Goal: Task Accomplishment & Management: Use online tool/utility

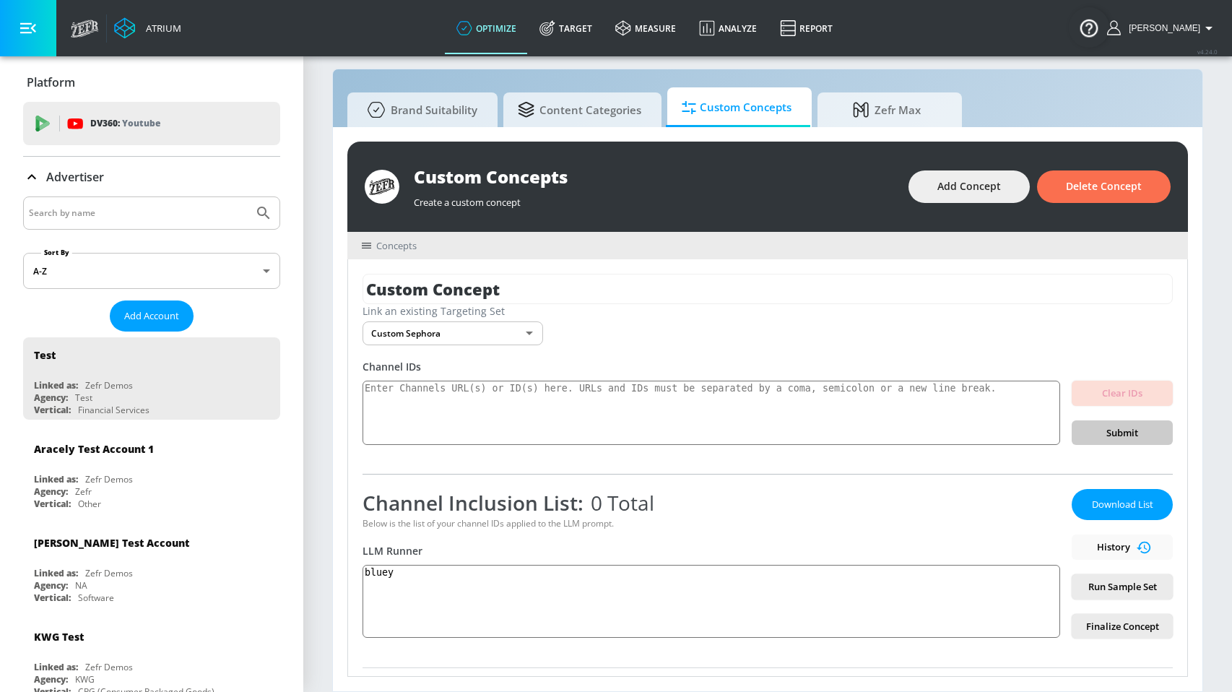
scroll to position [236, 0]
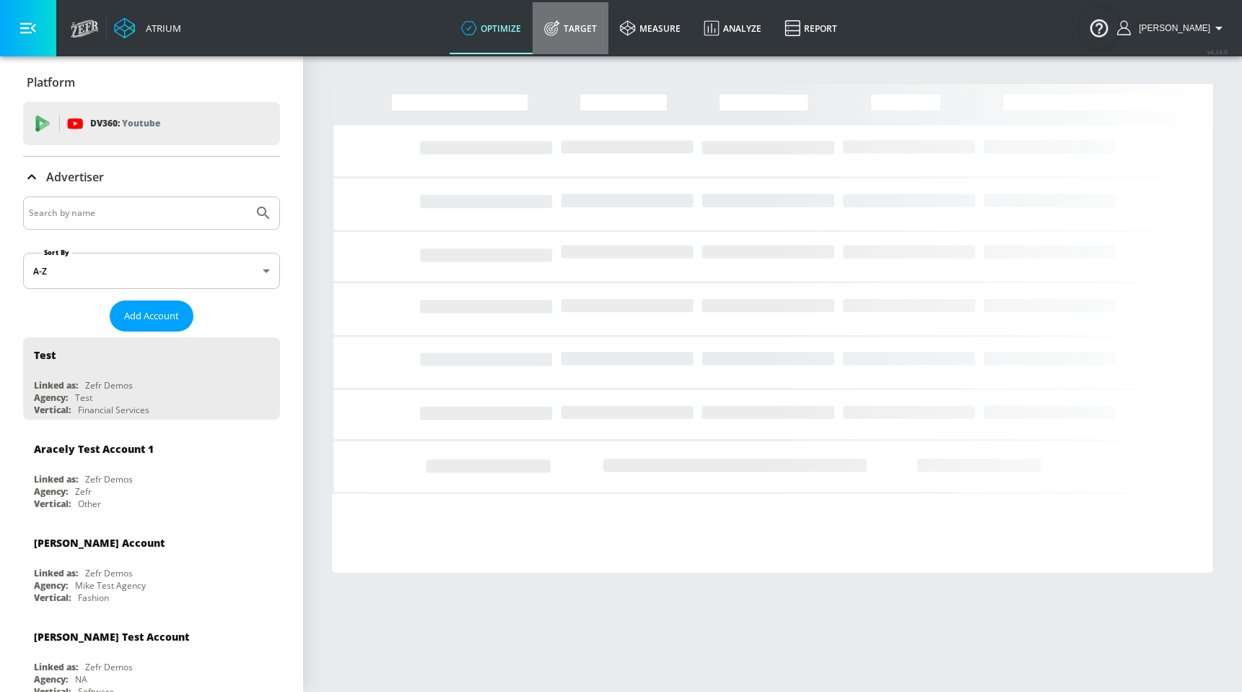
click at [609, 44] on link "Target" at bounding box center [571, 28] width 76 height 52
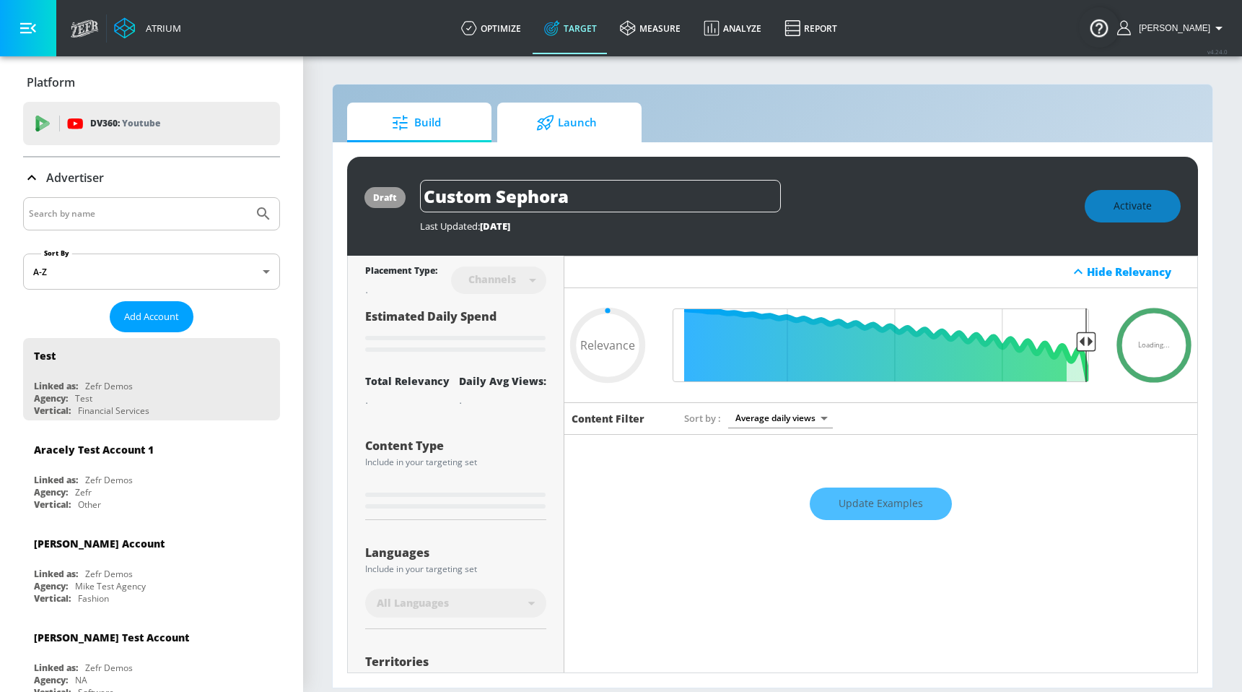
type input "0.05"
click at [609, 133] on span "Launch" at bounding box center [567, 122] width 110 height 35
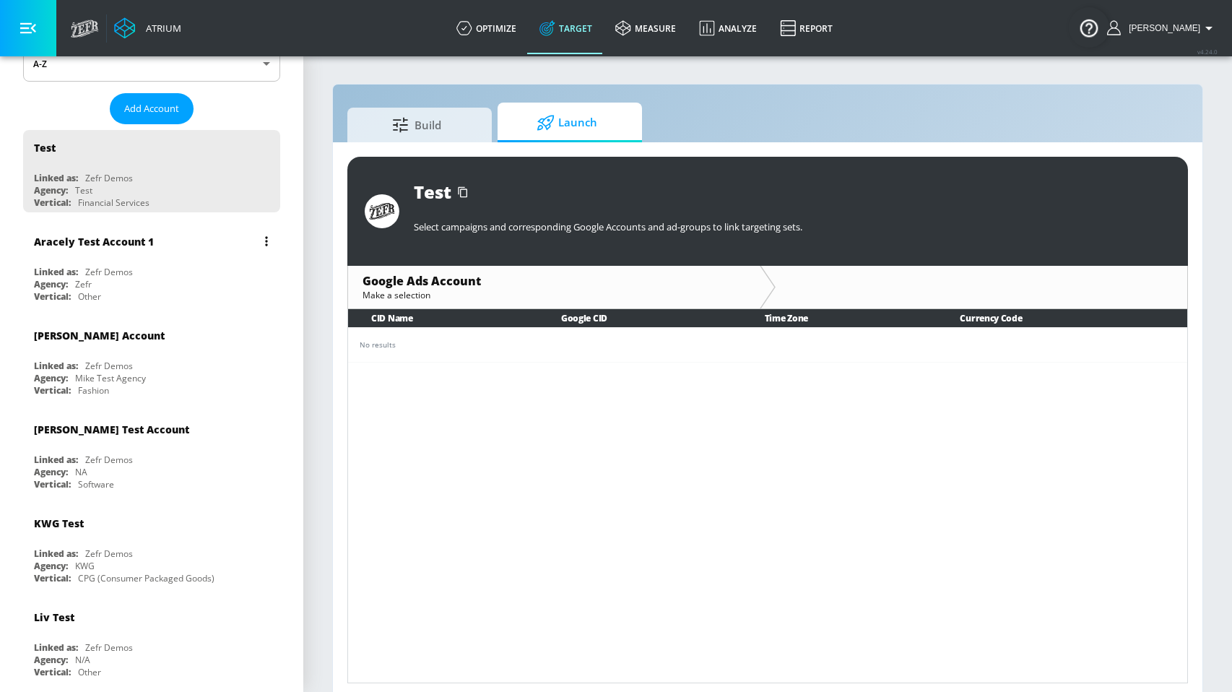
scroll to position [282, 0]
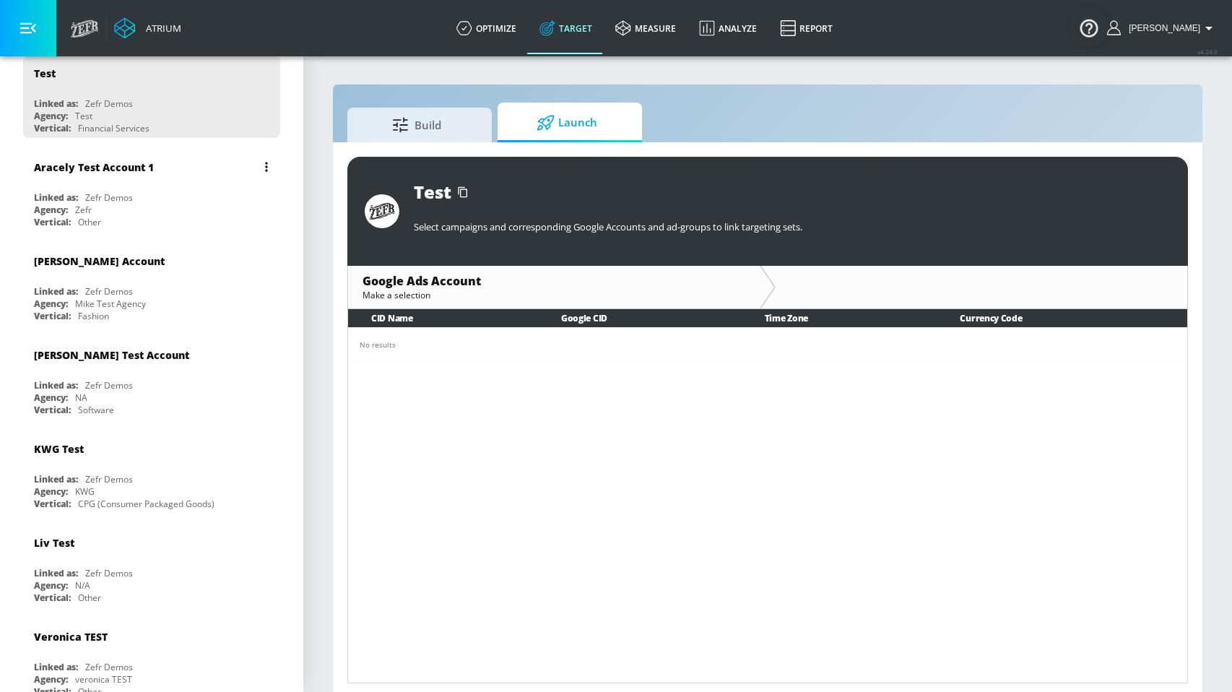
click at [164, 199] on div "Linked as: Zefr Demos" at bounding box center [155, 197] width 243 height 12
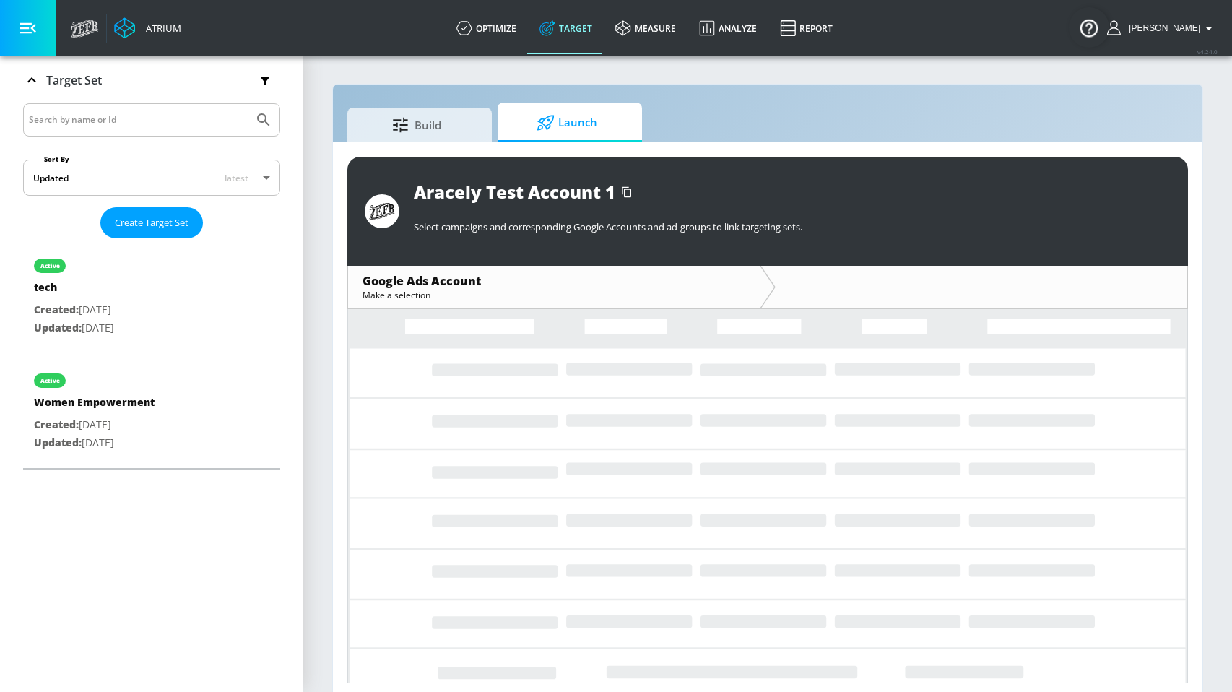
scroll to position [235, 0]
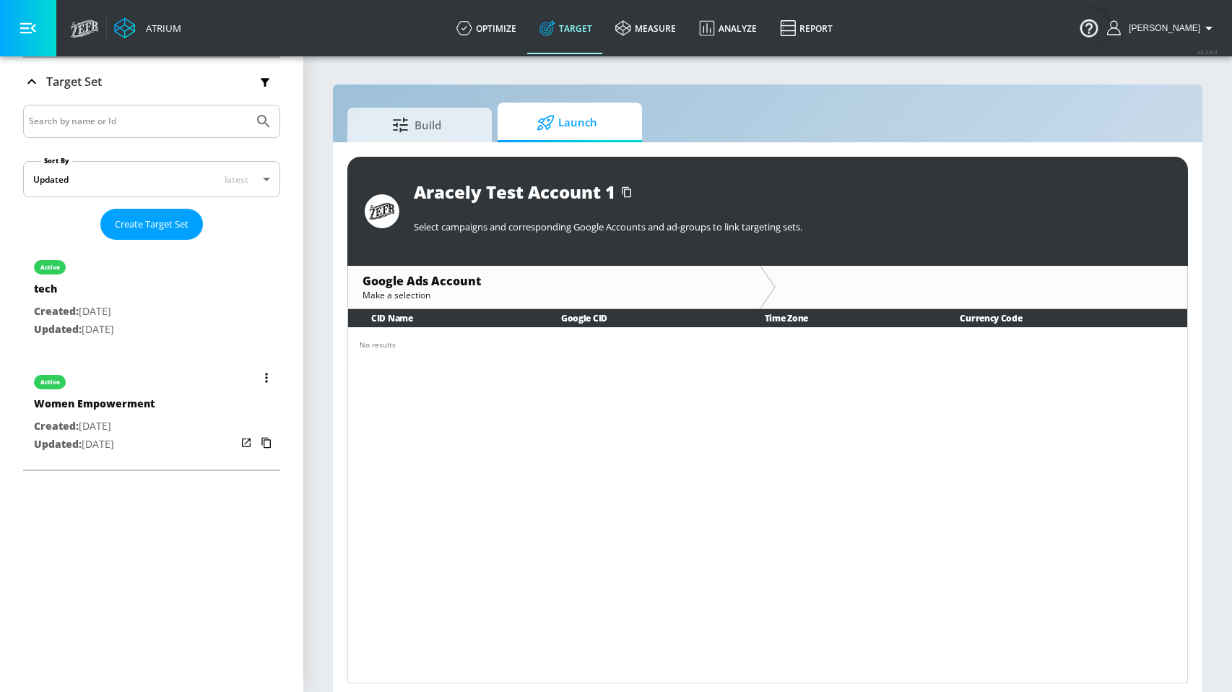
click at [118, 425] on p "Created: Aug. 06, 2025" at bounding box center [94, 426] width 121 height 18
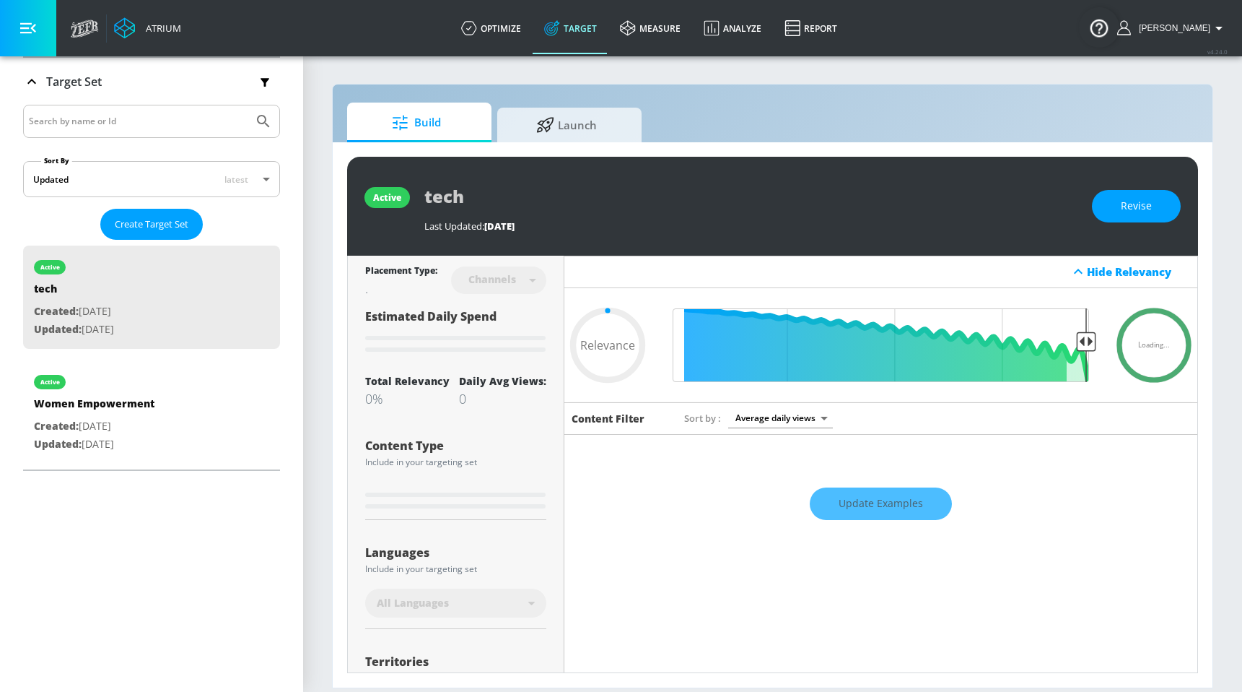
type input "0.05"
click at [559, 135] on span "Launch" at bounding box center [567, 122] width 110 height 35
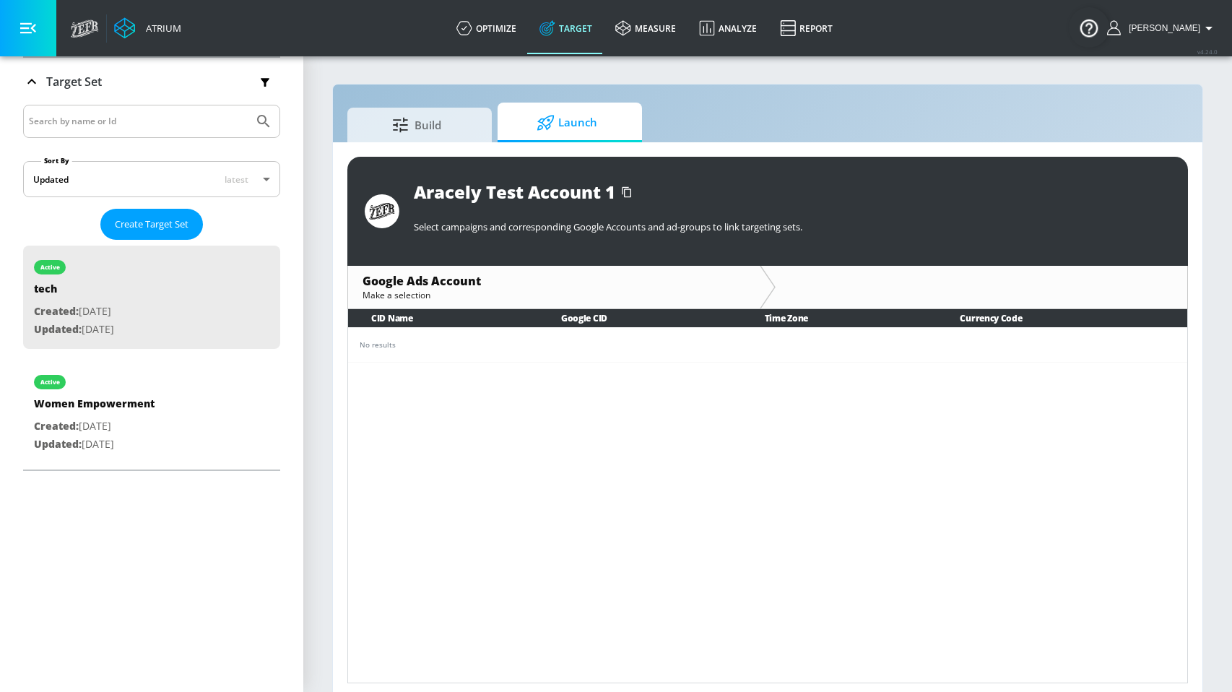
click at [35, 82] on icon at bounding box center [31, 81] width 17 height 17
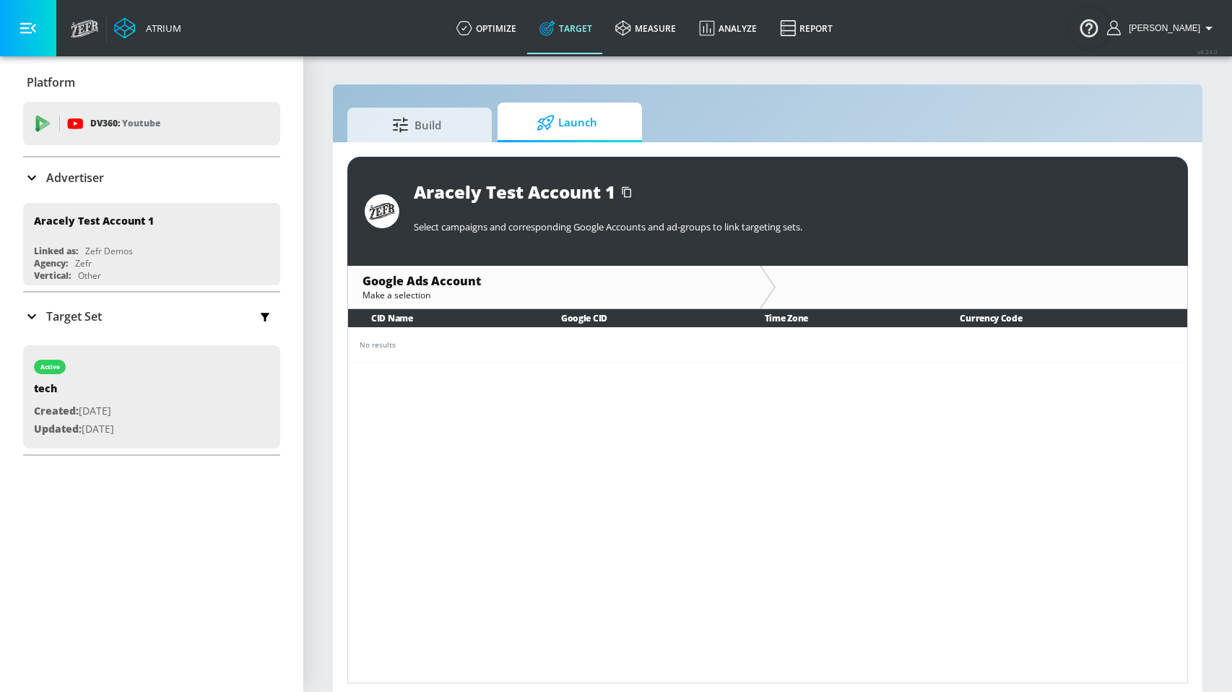
click at [71, 178] on p "Advertiser" at bounding box center [75, 178] width 58 height 16
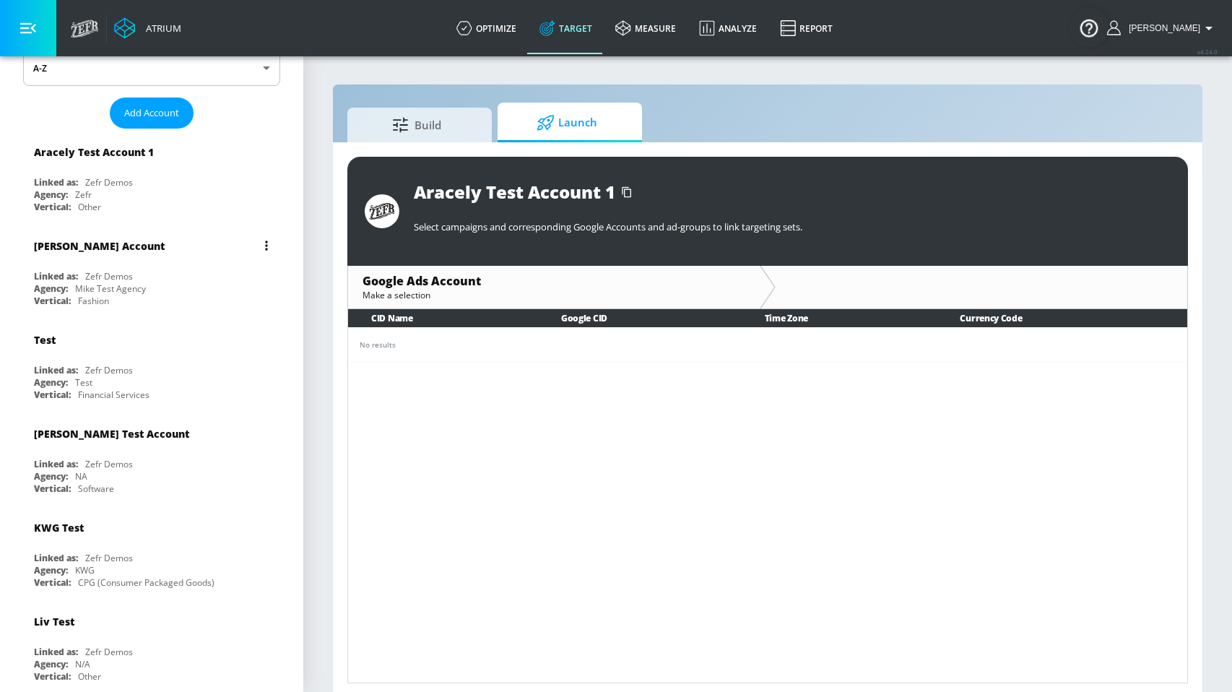
scroll to position [194, 0]
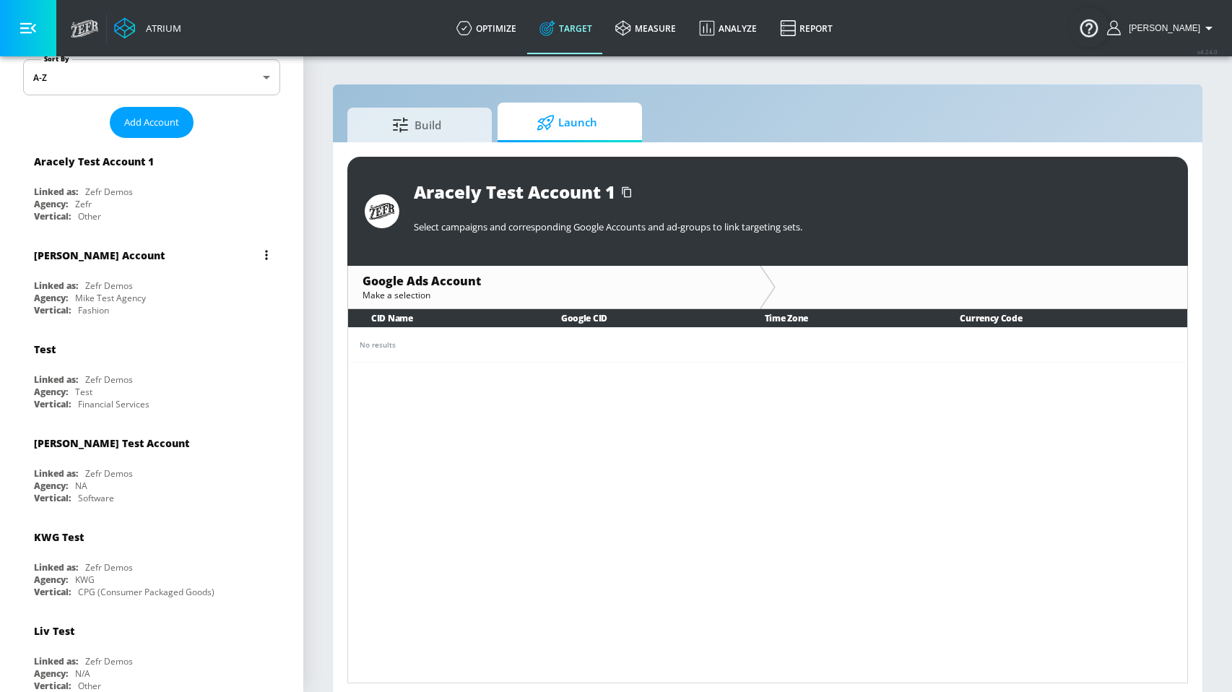
click at [157, 304] on div "Vertical: Fashion" at bounding box center [155, 310] width 243 height 12
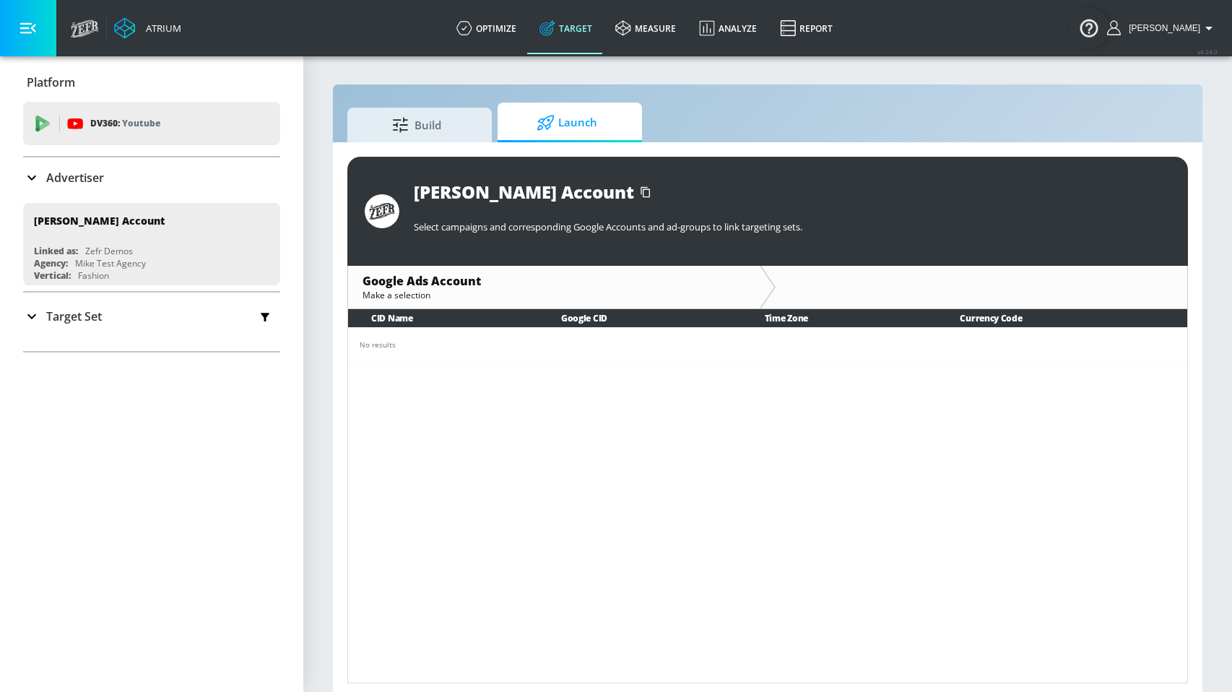
click at [41, 181] on div "Advertiser" at bounding box center [63, 177] width 81 height 17
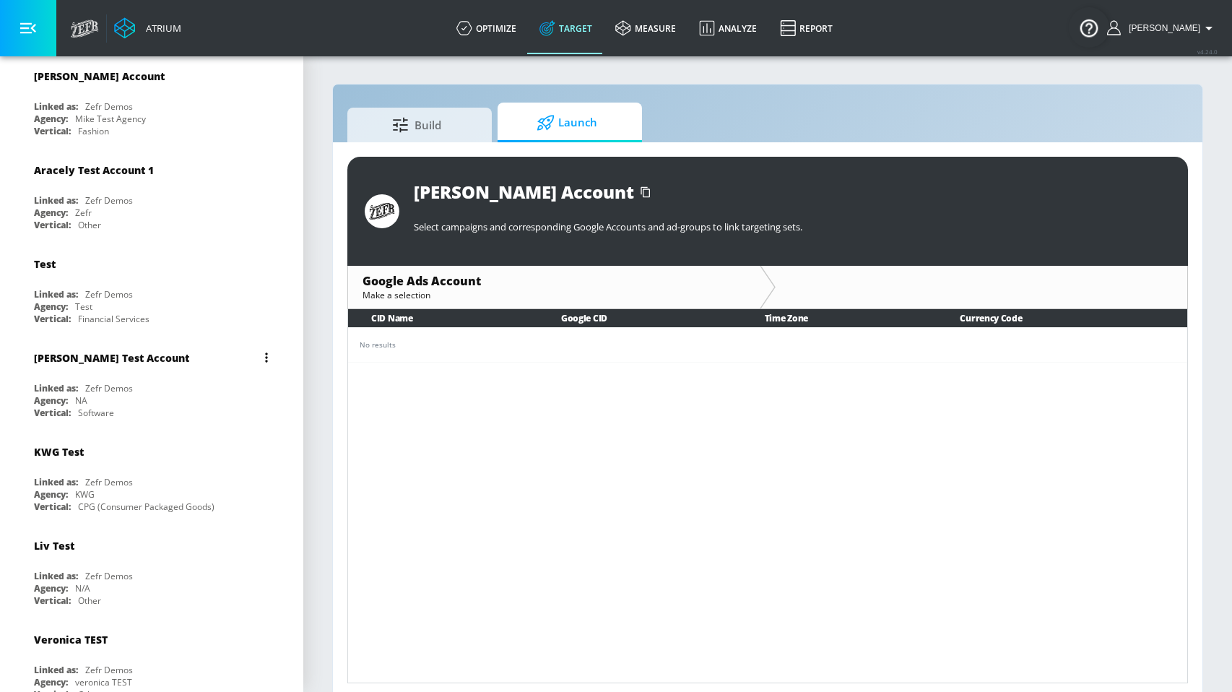
scroll to position [453, 0]
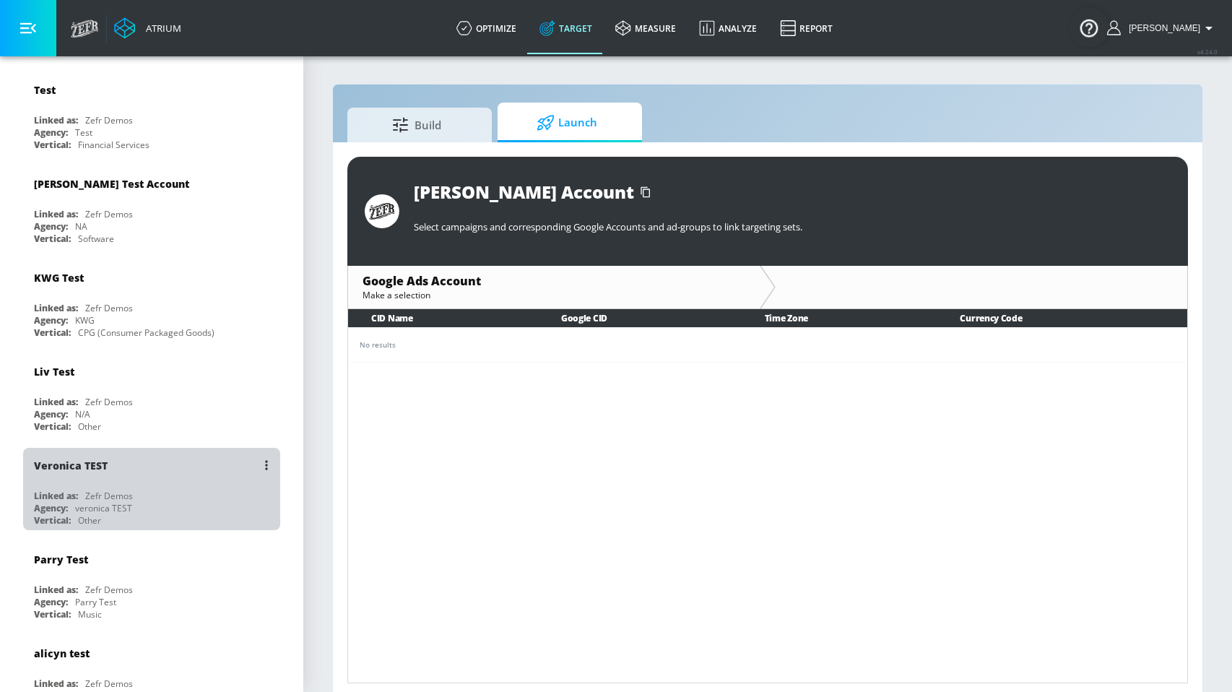
click at [157, 502] on div "Agency: veronica TEST" at bounding box center [155, 508] width 243 height 12
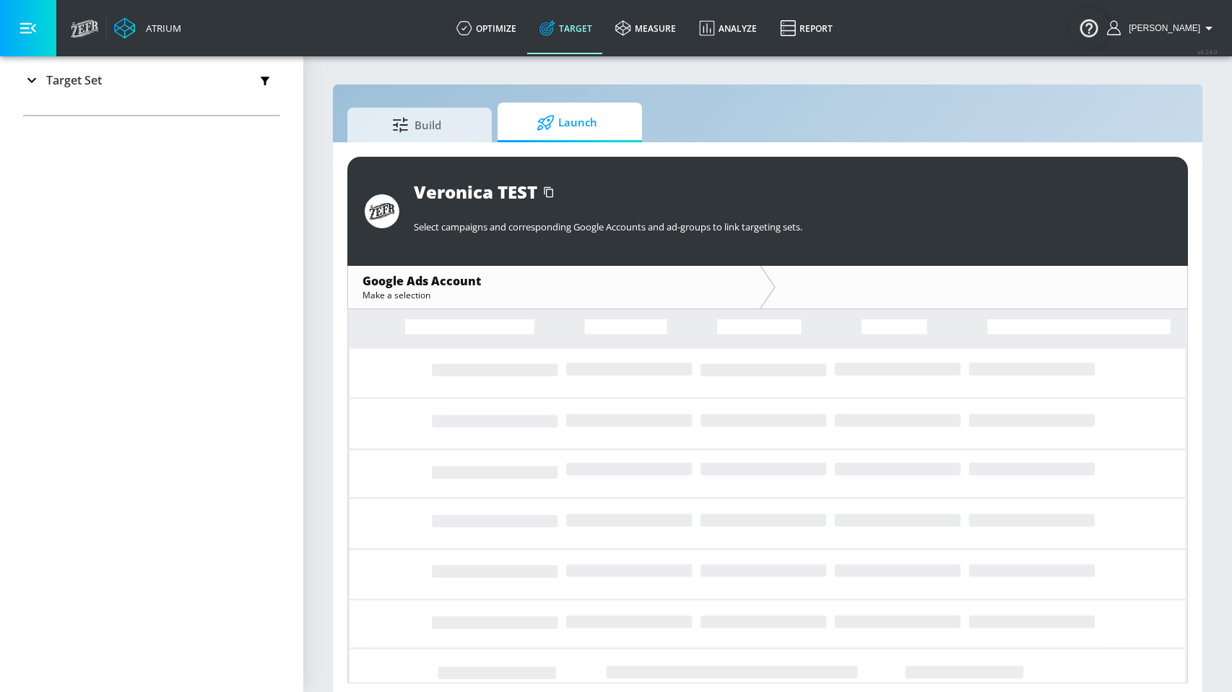
scroll to position [235, 0]
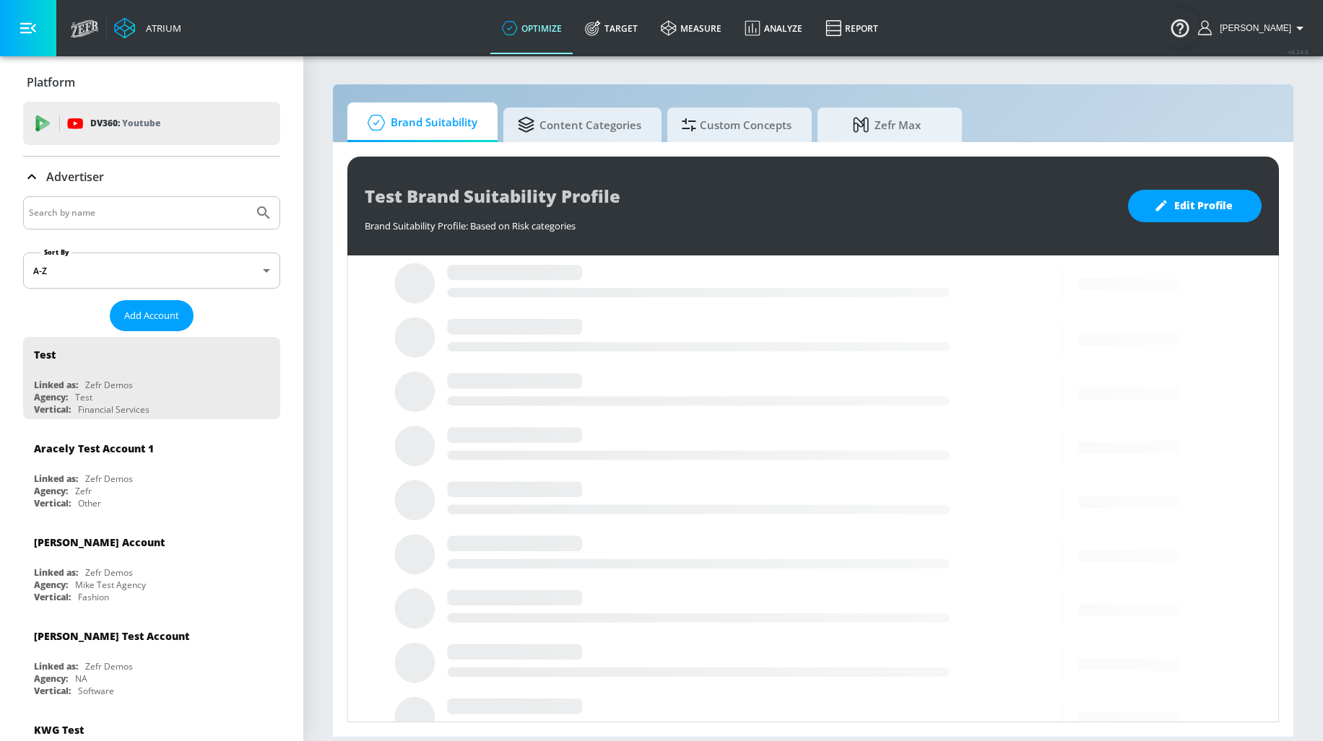
click at [394, 38] on div "Atrium optimize Target measure Analyze Report optimize Target measure Analyze R…" at bounding box center [693, 28] width 1259 height 56
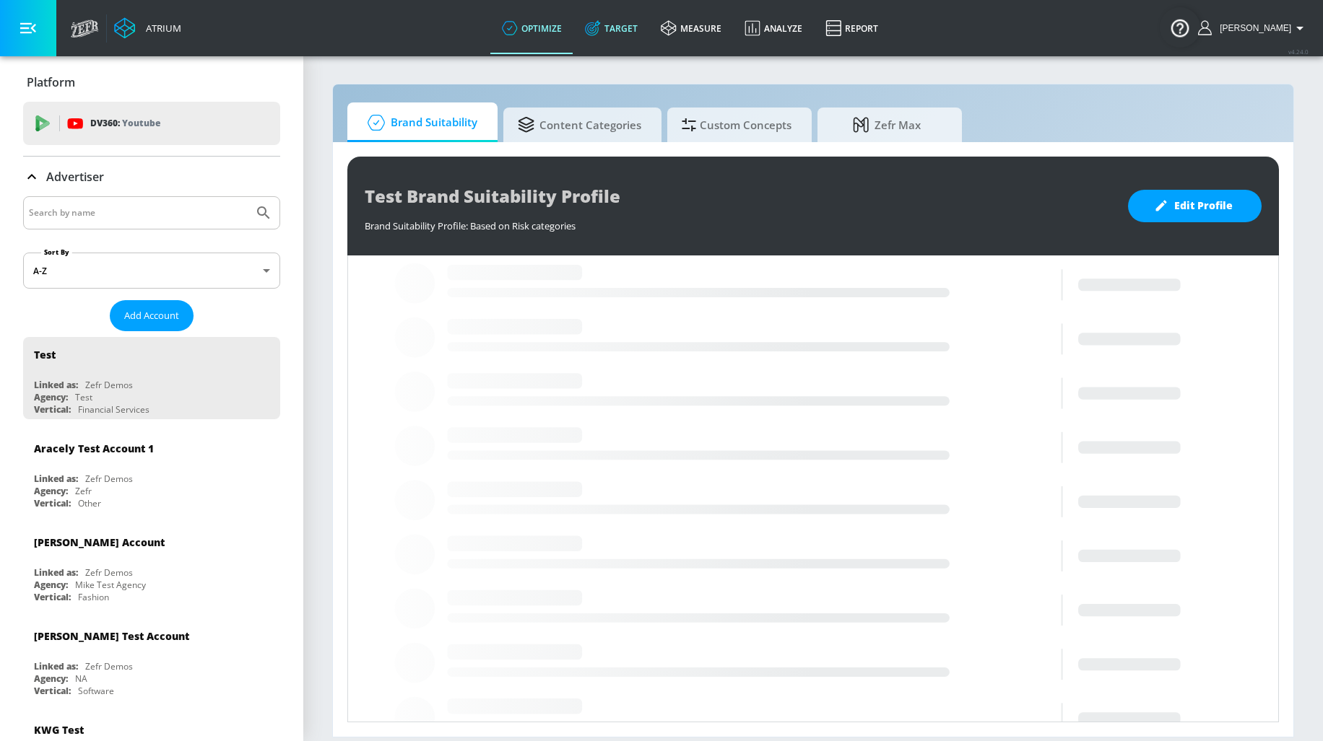
click at [649, 25] on link "Target" at bounding box center [611, 28] width 76 height 52
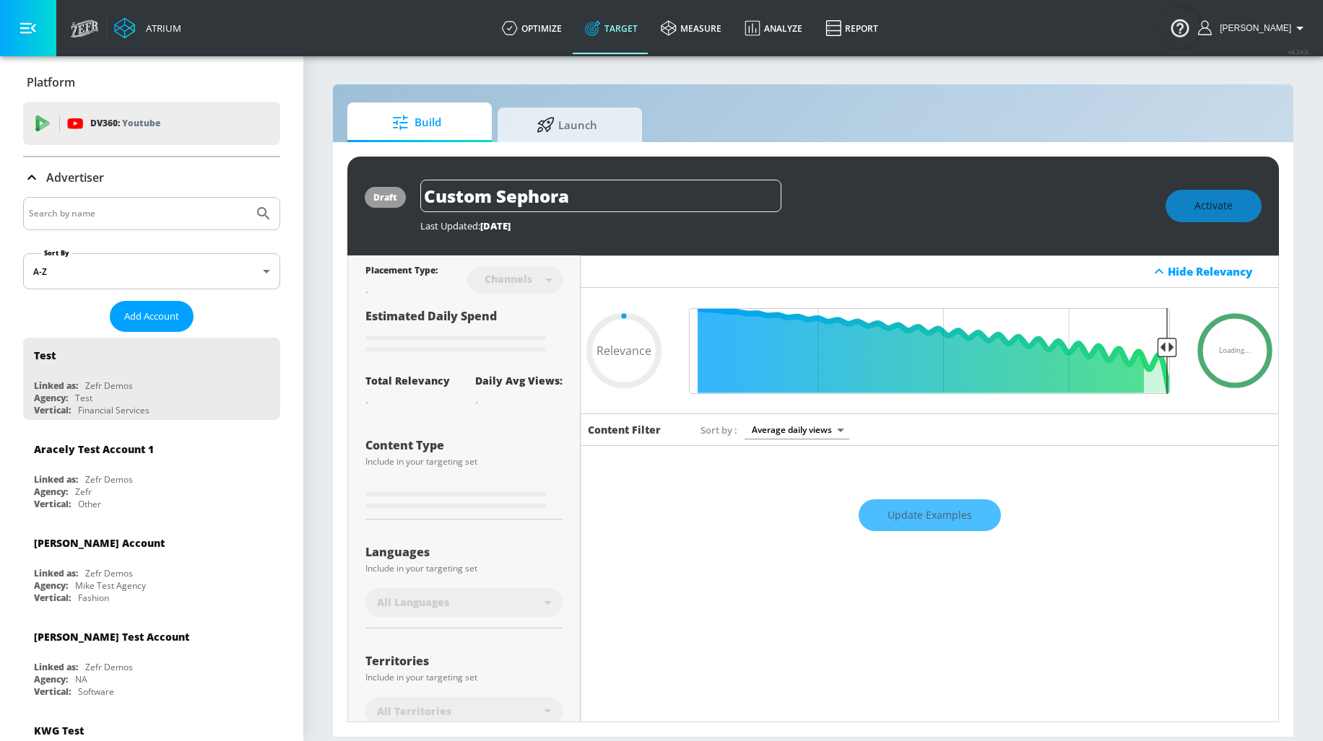
type input "0.05"
click at [590, 123] on span "Launch" at bounding box center [567, 122] width 110 height 35
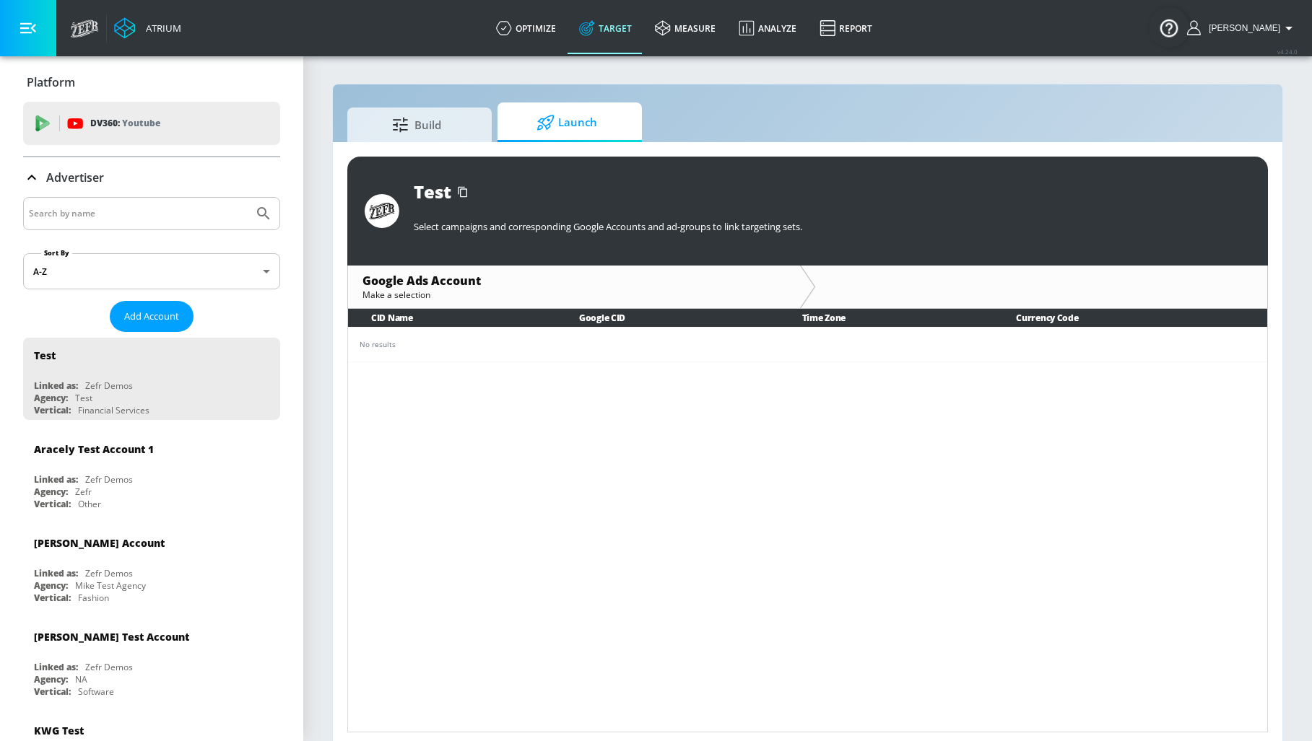
click at [951, 84] on div "Build Launch Test Select campaigns and corresponding Google Accounts and ad-gro…" at bounding box center [807, 416] width 951 height 664
click at [1005, 77] on section "Build Launch Test Select campaigns and corresponding Google Accounts and ad-gro…" at bounding box center [807, 401] width 1009 height 693
